Goal: Task Accomplishment & Management: Manage account settings

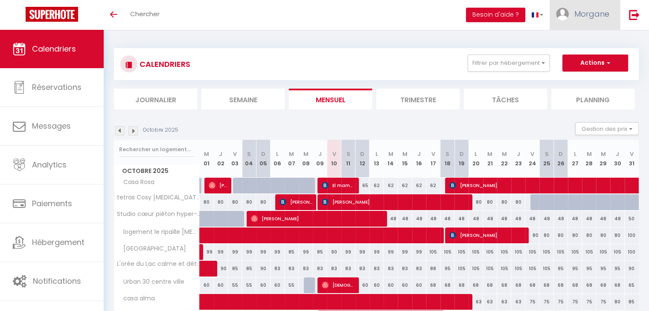
click at [518, 19] on span "Morgane" at bounding box center [591, 14] width 35 height 11
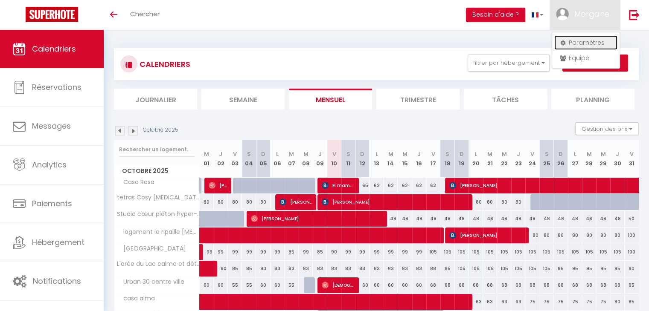
click at [518, 38] on link "Paramètres" at bounding box center [585, 42] width 63 height 15
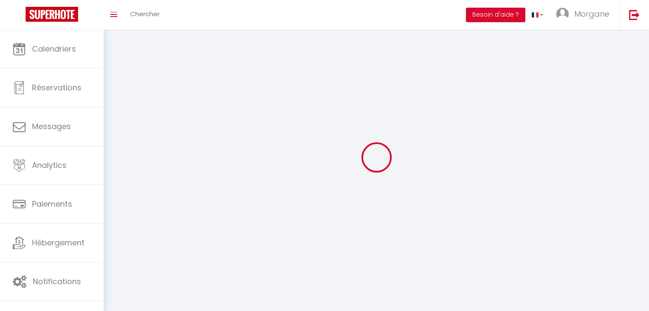
type input "Morgane"
type input "Protot"
type input "0660173347"
type input "[STREET_ADDRESS][PERSON_NAME]"
type input "74200"
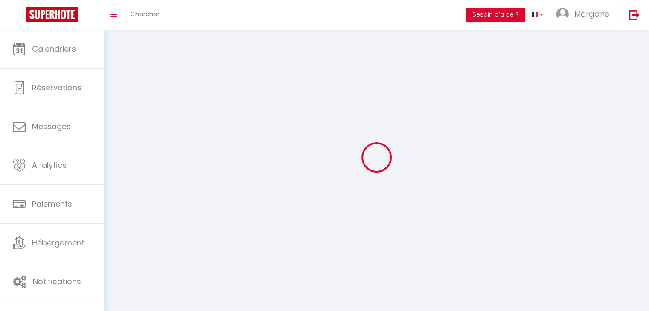
type input "[GEOGRAPHIC_DATA]"
type input "yvnNhlx9ZCON9IAjHMvmhBk59"
type input "D42wSvDnB7rauHTTAN8tDGZ8O"
select select "28"
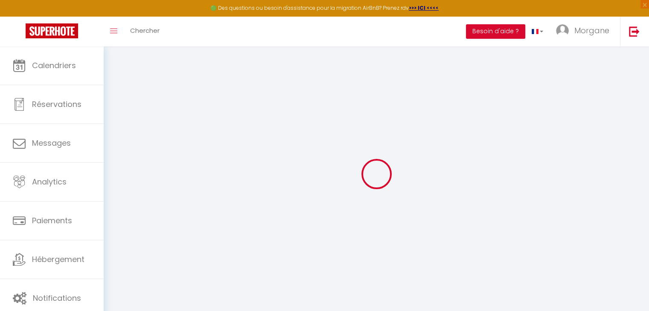
type input "yvnNhlx9ZCON9IAjHMvmhBk59"
type input "D42wSvDnB7rauHTTAN8tDGZ8O"
type input "[URL][DOMAIN_NAME]"
select select "fr"
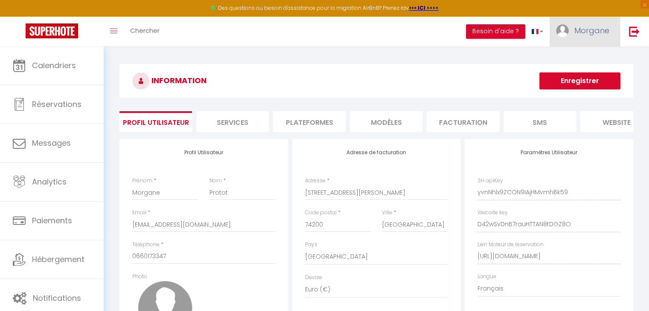
click at [518, 31] on span "Morgane" at bounding box center [591, 30] width 35 height 11
click at [518, 72] on link "Équipe" at bounding box center [585, 74] width 63 height 15
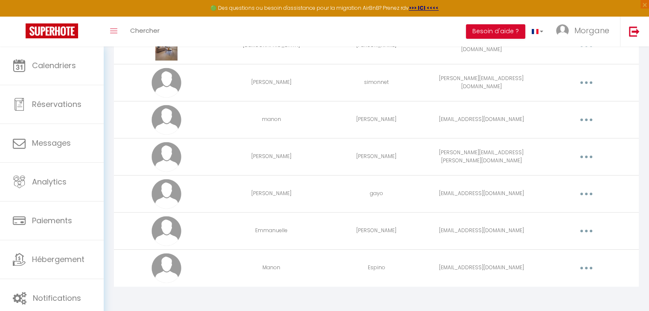
scroll to position [315, 0]
click at [518, 227] on button "button" at bounding box center [586, 230] width 24 height 14
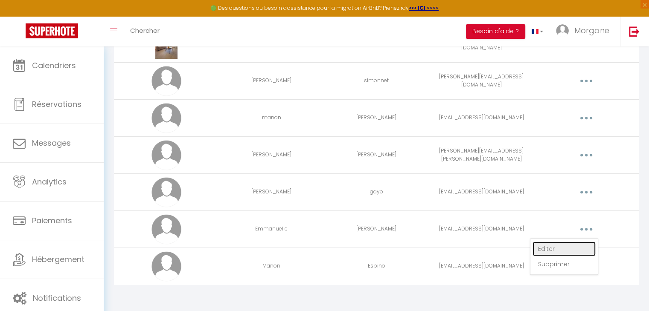
click at [518, 248] on link "Editer" at bounding box center [563, 249] width 63 height 15
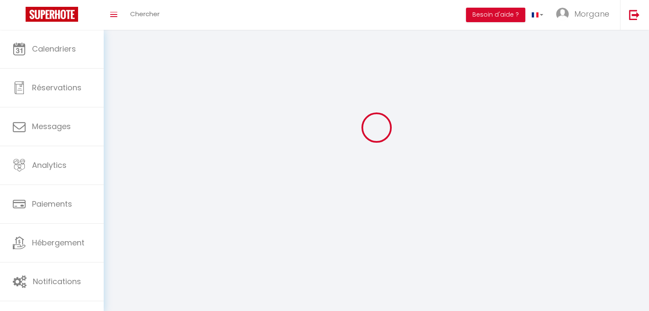
type input "Emmanuelle"
type input "[PERSON_NAME]"
type input "[EMAIL_ADDRESS][DOMAIN_NAME]"
type textarea "[URL][DOMAIN_NAME]"
checkbox input "true"
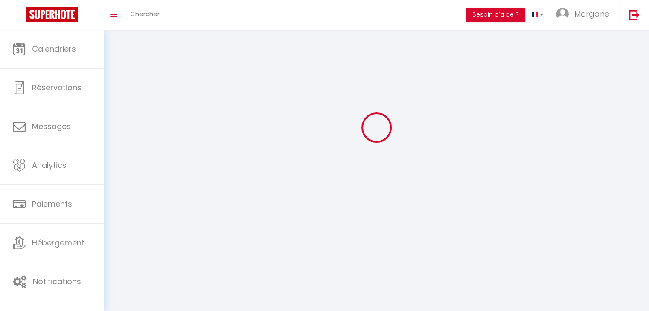
checkbox input "true"
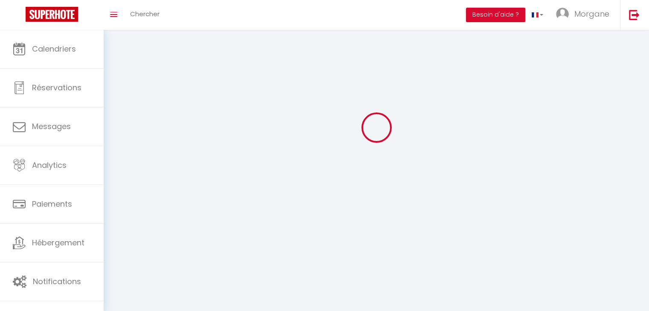
checkbox input "true"
checkbox input "false"
checkbox input "true"
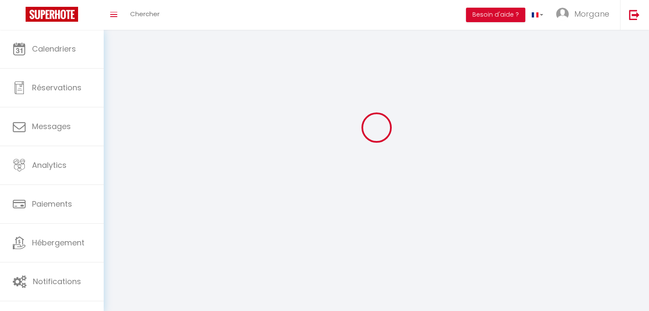
checkbox input "true"
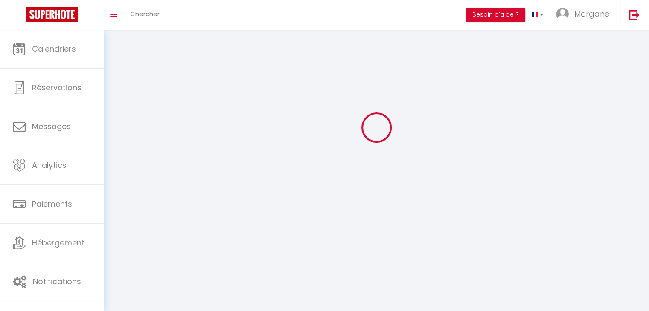
checkbox input "false"
checkbox input "true"
select select
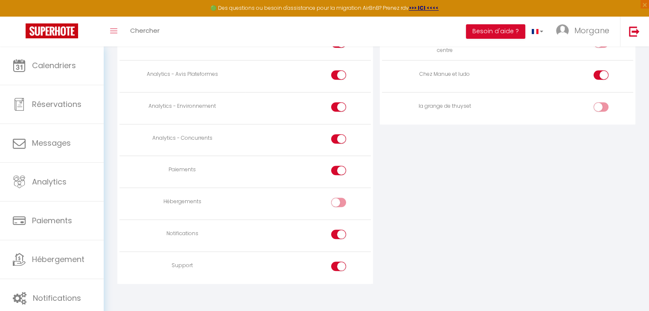
scroll to position [780, 0]
click at [343, 197] on input "checkbox" at bounding box center [345, 203] width 15 height 13
checkbox input "true"
drag, startPoint x: 651, startPoint y: 226, endPoint x: 555, endPoint y: 214, distance: 96.7
click at [518, 214] on div "ACCÈS AUX APPARTEMENTS Appartement Activé Casa [PERSON_NAME] tetras Cosy [MEDIC…" at bounding box center [507, 9] width 262 height 596
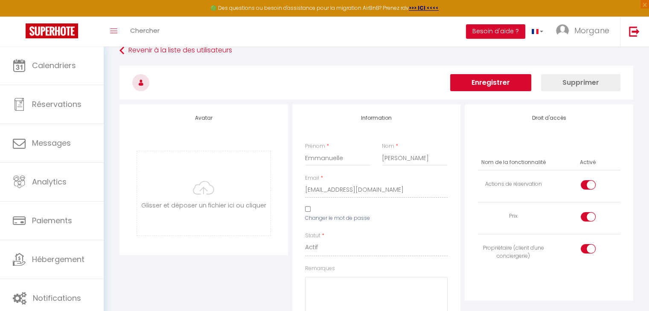
scroll to position [0, 0]
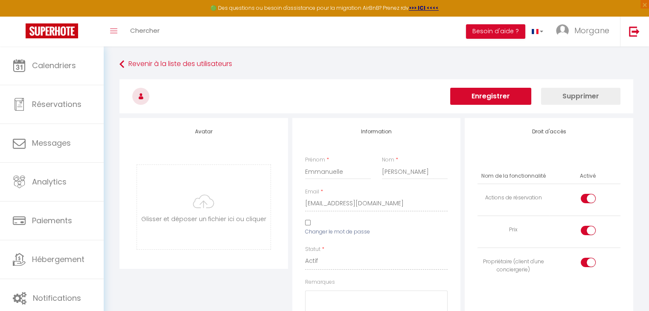
click at [492, 94] on button "Enregistrer" at bounding box center [490, 96] width 81 height 17
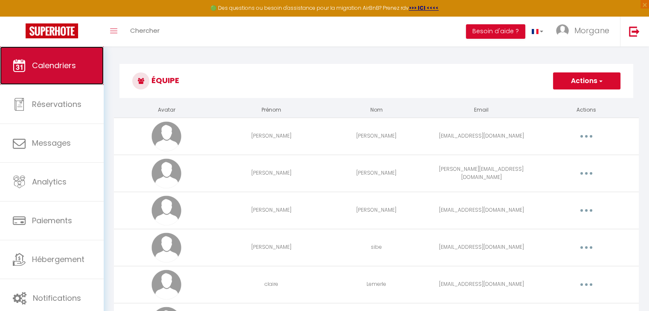
click at [65, 61] on span "Calendriers" at bounding box center [54, 65] width 44 height 11
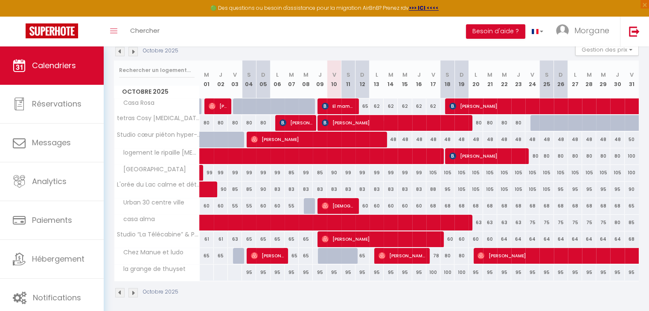
scroll to position [100, 0]
